Goal: Task Accomplishment & Management: Manage account settings

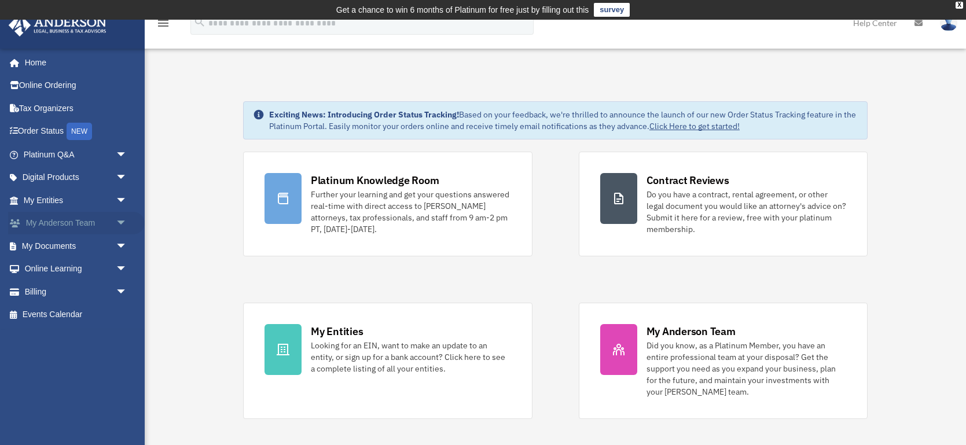
click at [54, 222] on link "My Anderson Team arrow_drop_down" at bounding box center [76, 223] width 137 height 23
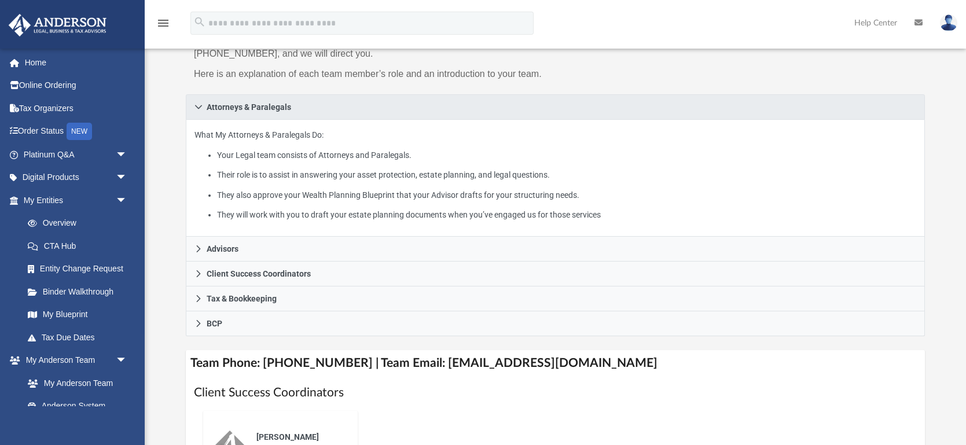
scroll to position [161, 0]
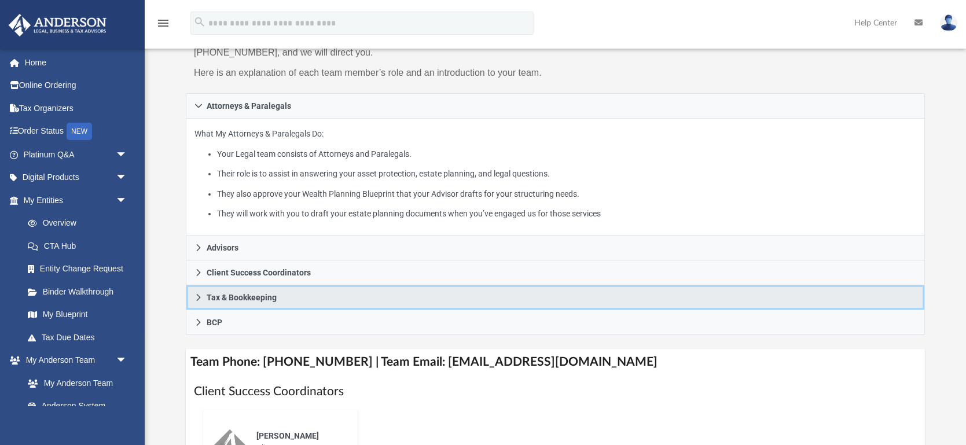
click at [283, 297] on link "Tax & Bookkeeping" at bounding box center [555, 297] width 739 height 25
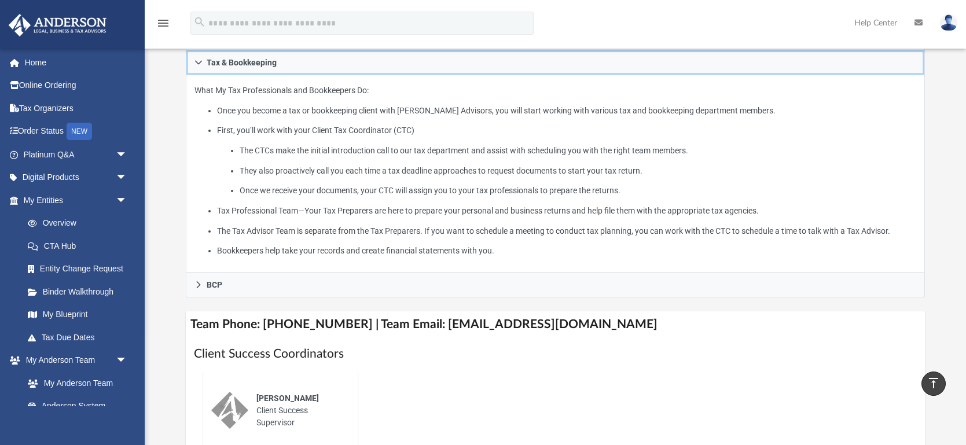
scroll to position [284, 0]
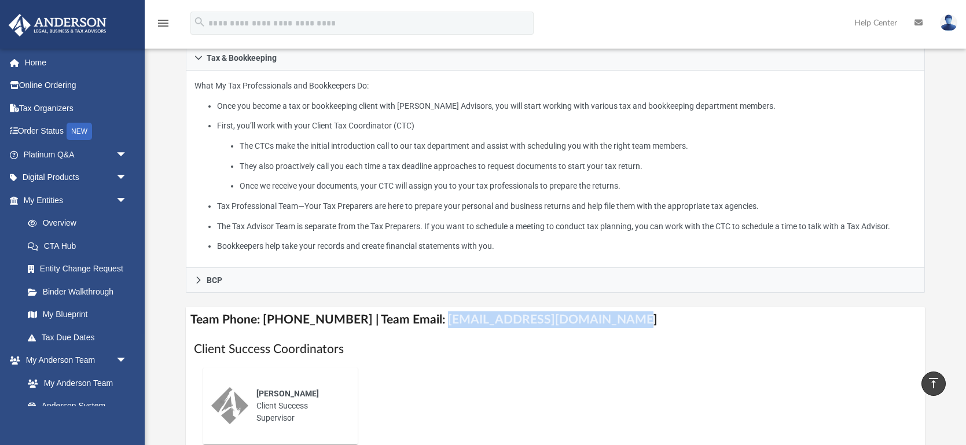
drag, startPoint x: 620, startPoint y: 323, endPoint x: 426, endPoint y: 313, distance: 193.5
click at [426, 313] on h4 "Team Phone: (725) 208-3133 | Team Email: myteam@andersonadvisors.com" at bounding box center [555, 320] width 739 height 26
copy h4 "myteam@andersonadvisors.com"
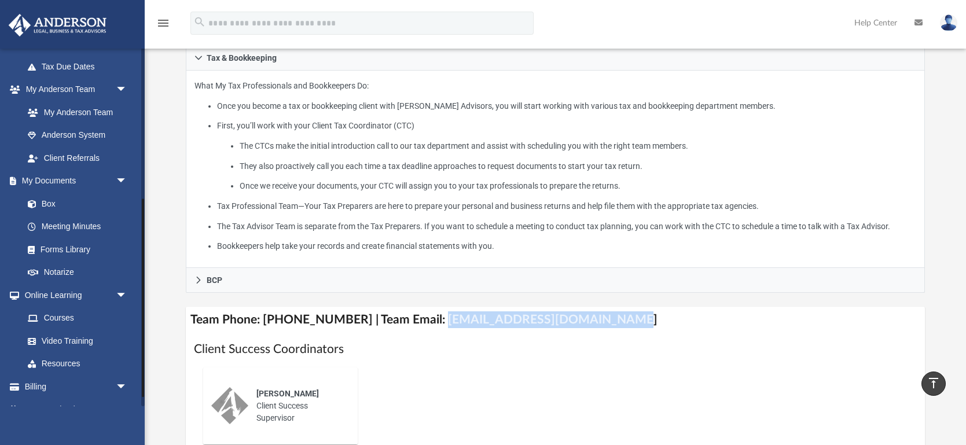
scroll to position [288, 0]
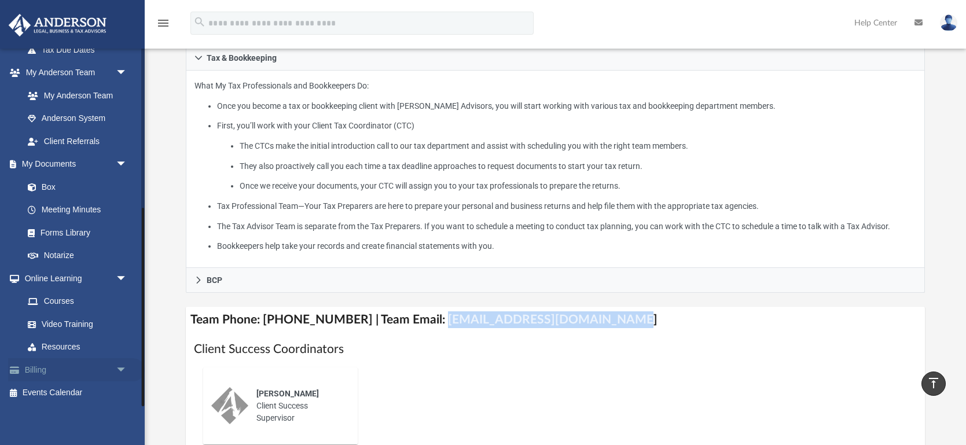
click at [46, 366] on link "Billing arrow_drop_down" at bounding box center [76, 369] width 137 height 23
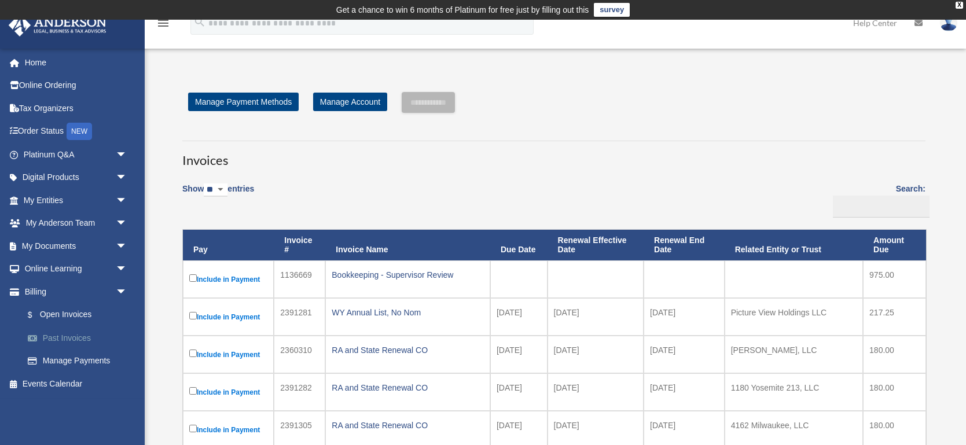
click at [82, 334] on link "Past Invoices" at bounding box center [80, 337] width 128 height 23
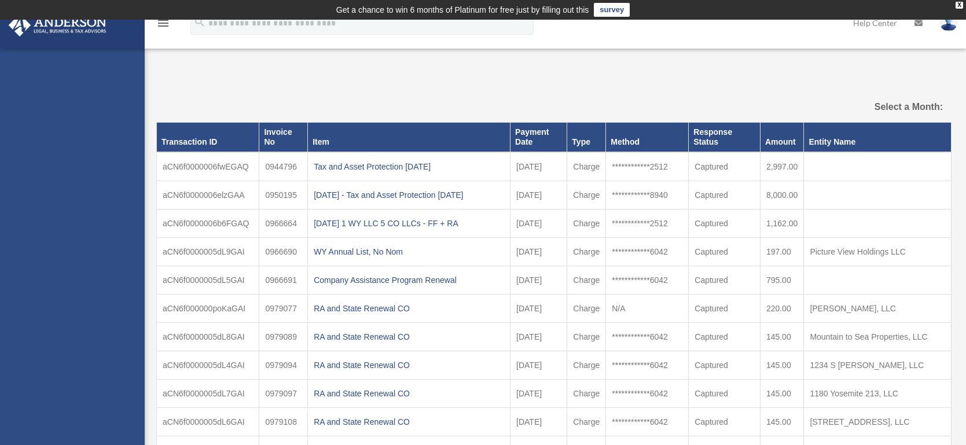
select select
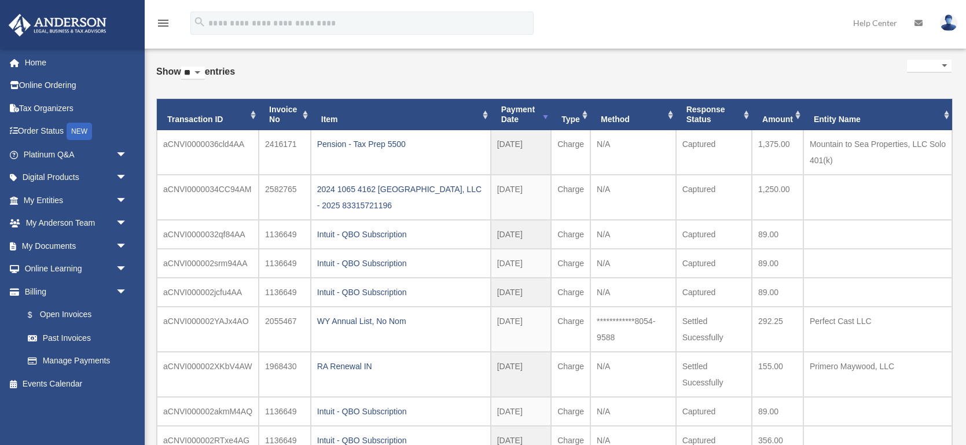
scroll to position [65, 0]
click at [80, 360] on link "Manage Payments" at bounding box center [80, 360] width 128 height 23
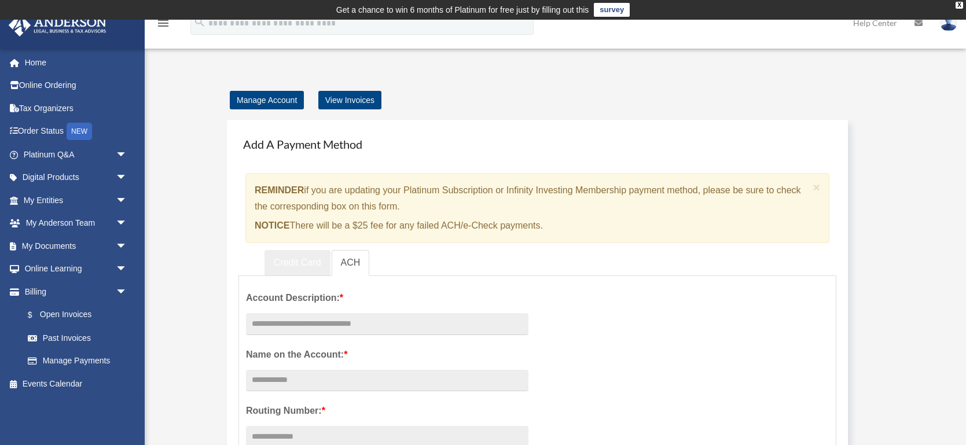
click at [298, 260] on link "Credit Card" at bounding box center [297, 263] width 66 height 26
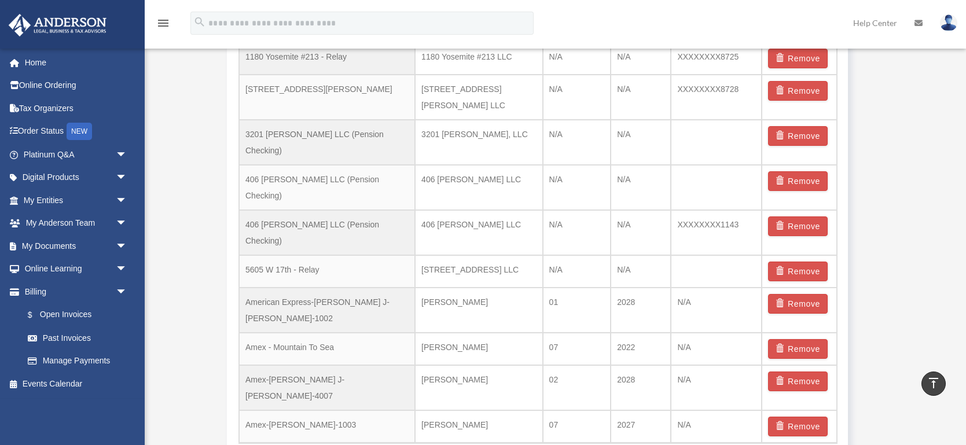
scroll to position [814, 0]
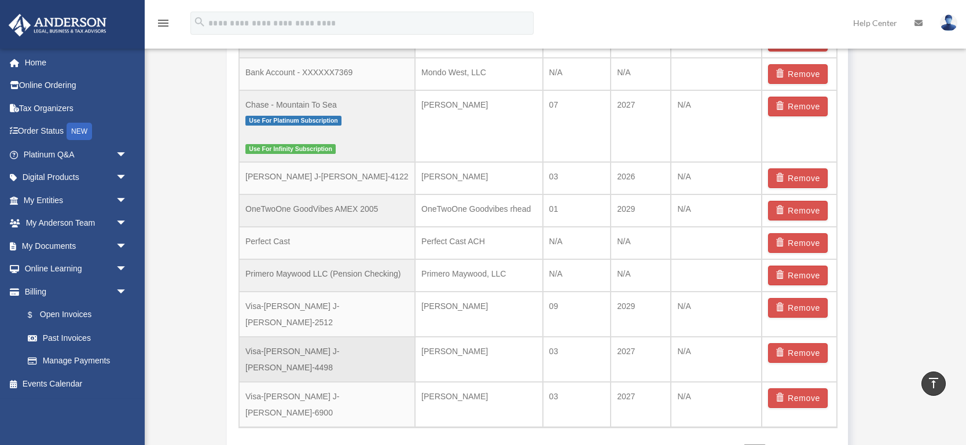
scroll to position [831, 0]
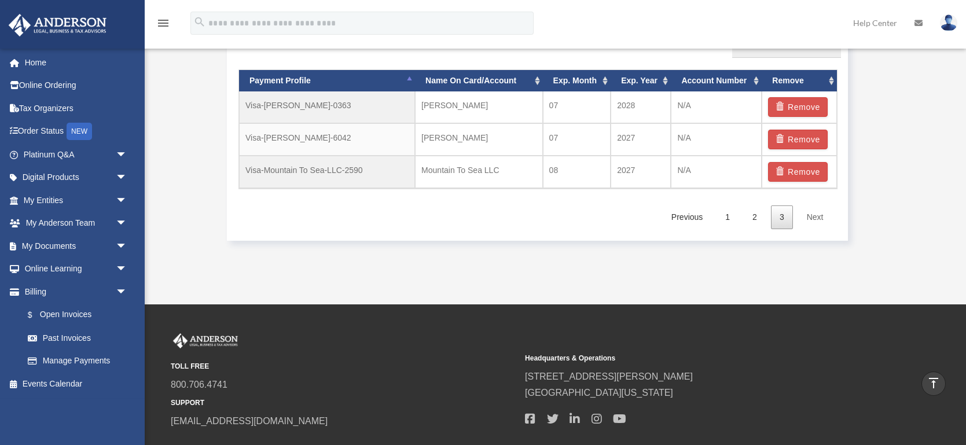
scroll to position [761, 0]
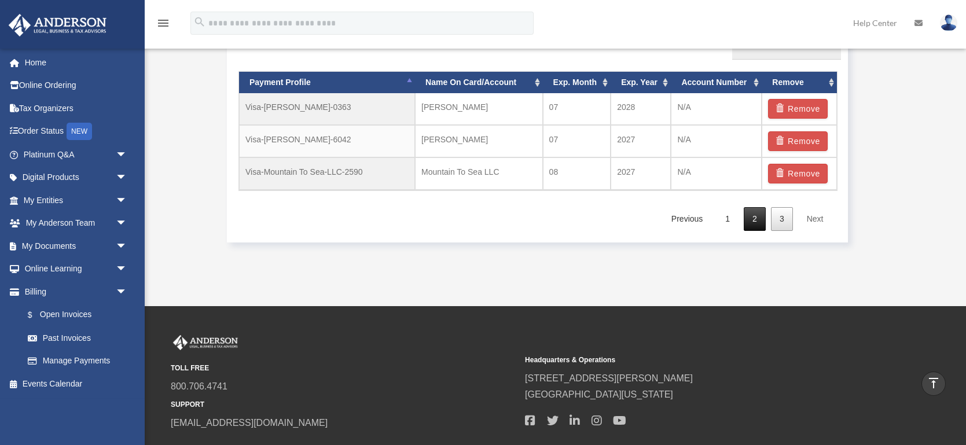
click at [753, 215] on link "2" at bounding box center [754, 219] width 22 height 24
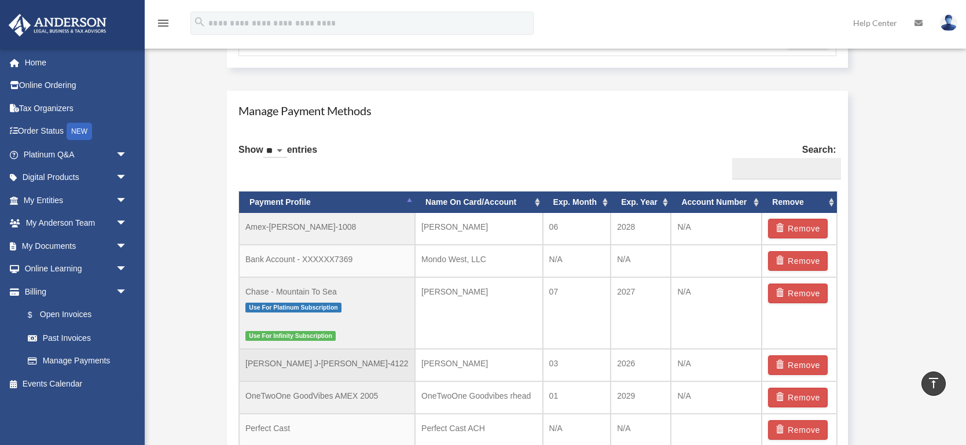
scroll to position [640, 0]
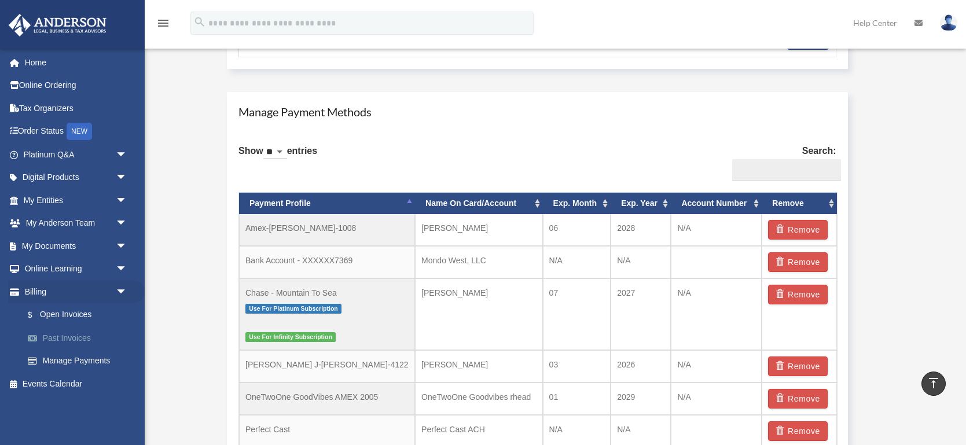
click at [83, 335] on link "Past Invoices" at bounding box center [80, 337] width 128 height 23
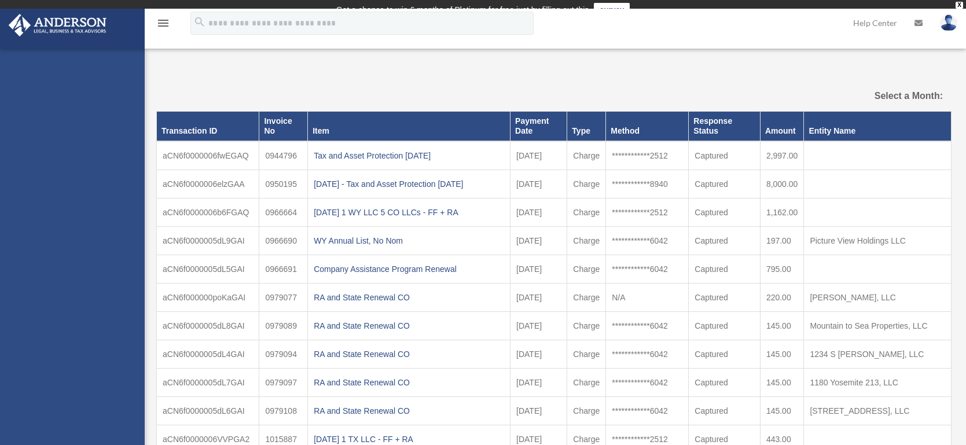
select select
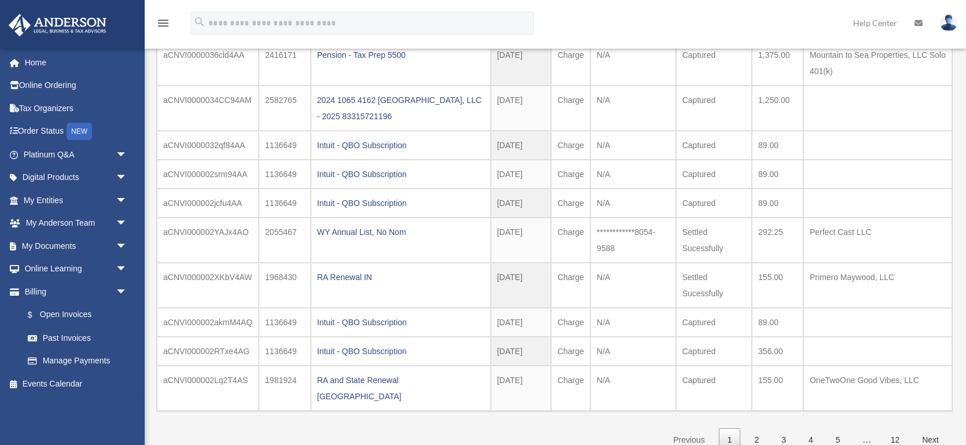
scroll to position [156, 0]
click at [754, 427] on link "2" at bounding box center [756, 439] width 22 height 24
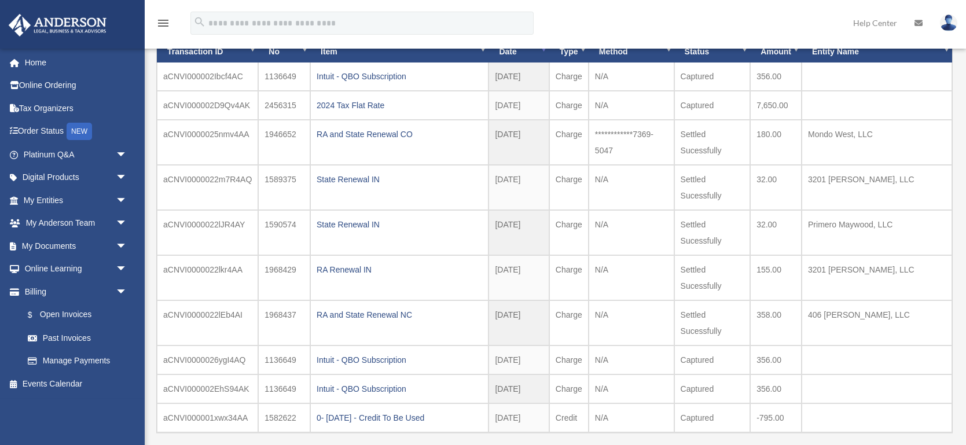
scroll to position [132, 0]
